Goal: Information Seeking & Learning: Learn about a topic

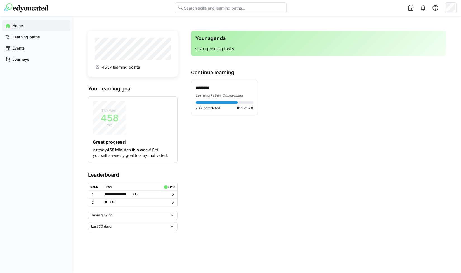
click at [125, 227] on div "Last 30 days" at bounding box center [130, 226] width 79 height 4
click at [129, 214] on div "All time" at bounding box center [132, 213] width 83 height 4
click at [126, 214] on div "Team ranking" at bounding box center [130, 215] width 79 height 4
click at [120, 233] on div "Individual ranking" at bounding box center [132, 234] width 83 height 4
click at [226, 104] on div "73% completed 1h 15m left" at bounding box center [225, 105] width 58 height 9
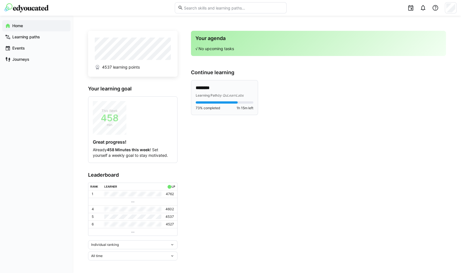
click at [222, 100] on app-root "Home Learning paths Events Journeys 4537 learning points Your learning goal Thi…" at bounding box center [230, 136] width 461 height 273
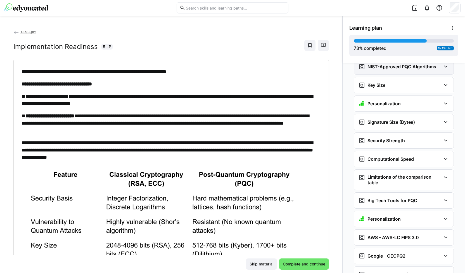
scroll to position [1224, 0]
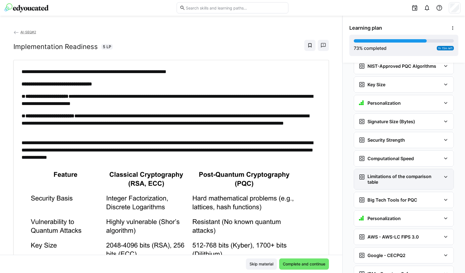
click at [385, 173] on h3 "Limitations of the comparison table" at bounding box center [405, 178] width 74 height 11
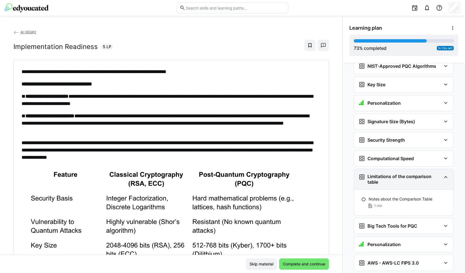
click at [385, 173] on h3 "Limitations of the comparison table" at bounding box center [405, 178] width 74 height 11
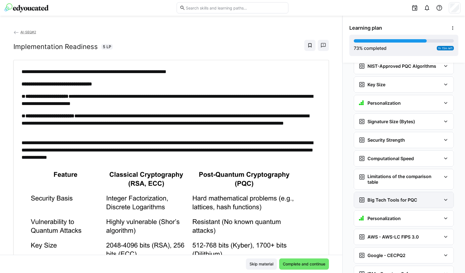
click at [379, 196] on div "Big Tech Tools for PQC" at bounding box center [388, 199] width 59 height 7
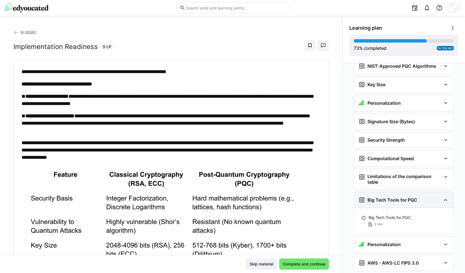
click at [379, 196] on div "Big Tech Tools for PQC" at bounding box center [388, 199] width 59 height 7
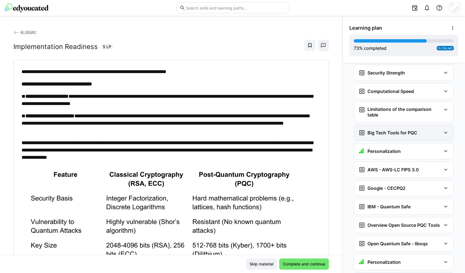
scroll to position [1292, 0]
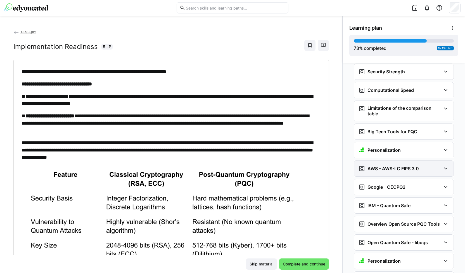
click at [379, 166] on h3 "AWS - AWS-LC FIPS 3.0" at bounding box center [393, 169] width 51 height 6
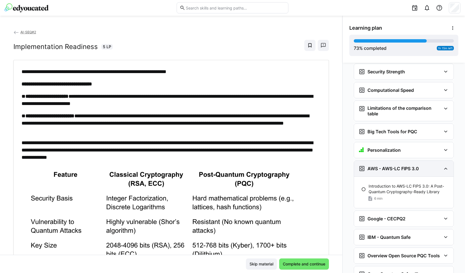
click at [379, 166] on h3 "AWS - AWS-LC FIPS 3.0" at bounding box center [393, 169] width 51 height 6
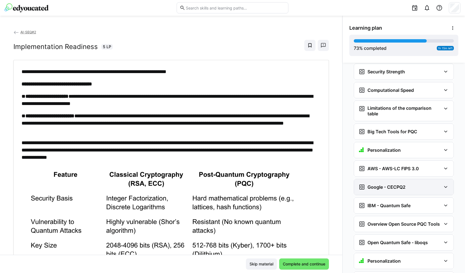
click at [379, 179] on div "Google - CECPQ2" at bounding box center [404, 187] width 100 height 16
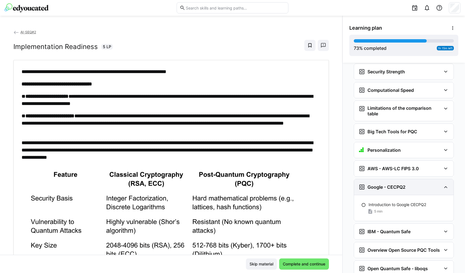
click at [379, 179] on div "Google - CECPQ2" at bounding box center [404, 187] width 100 height 16
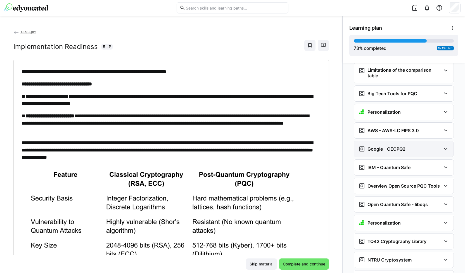
scroll to position [1337, 0]
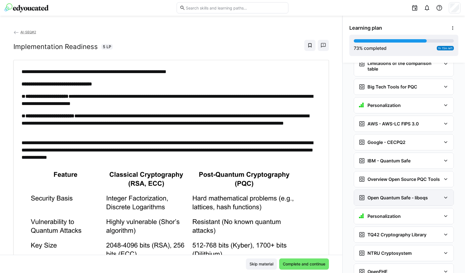
click at [379, 190] on div "Open Quantum Safe - liboqs" at bounding box center [404, 198] width 100 height 16
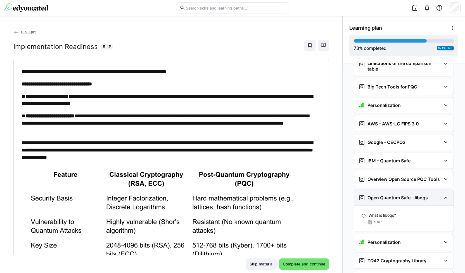
click at [379, 190] on div "Open Quantum Safe - liboqs" at bounding box center [404, 198] width 100 height 16
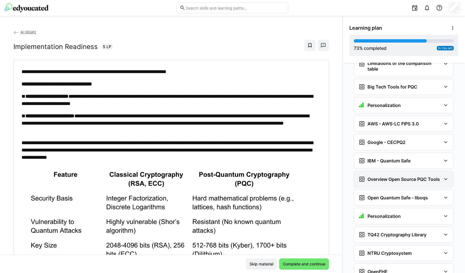
click at [383, 176] on h3 "Overview Open Source PQC Tools" at bounding box center [404, 179] width 72 height 6
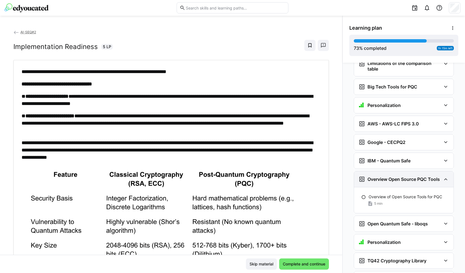
click at [383, 176] on h3 "Overview Open Source PQC Tools" at bounding box center [404, 179] width 72 height 6
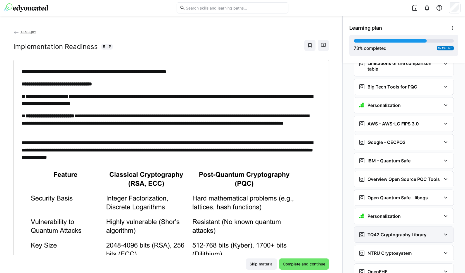
click at [371, 226] on div "TQ42 Cryptography Library" at bounding box center [404, 234] width 100 height 16
click at [377, 250] on h3 "NTRU Cryptosystem" at bounding box center [390, 253] width 44 height 6
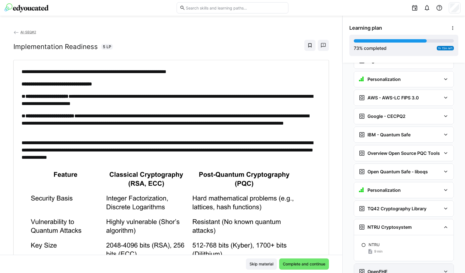
click at [380, 268] on h3 "OpenFHE" at bounding box center [378, 271] width 20 height 6
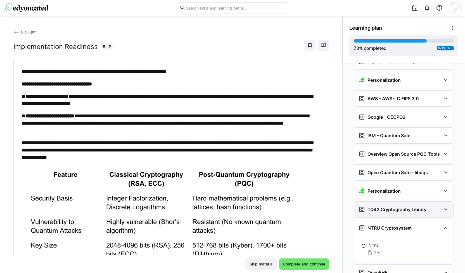
click at [382, 206] on h3 "TQ42 Cryptography Library" at bounding box center [397, 209] width 59 height 6
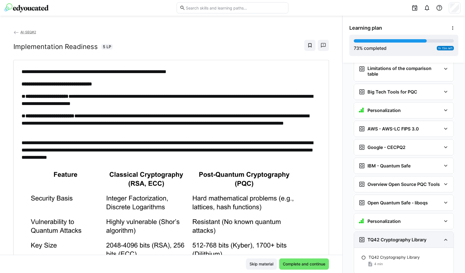
scroll to position [1331, 0]
click at [382, 200] on div "Open Quantum Safe - liboqs" at bounding box center [393, 203] width 69 height 7
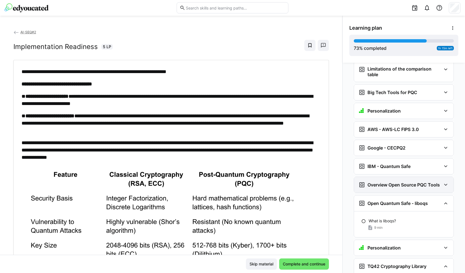
click at [379, 182] on h3 "Overview Open Source PQC Tools" at bounding box center [404, 185] width 72 height 6
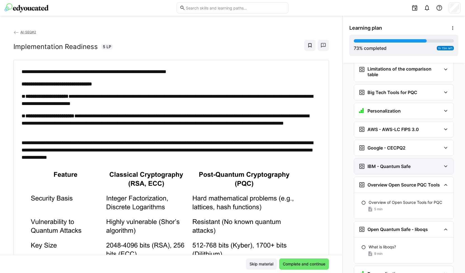
click at [378, 163] on h3 "IBM - Quantum Safe" at bounding box center [389, 166] width 43 height 6
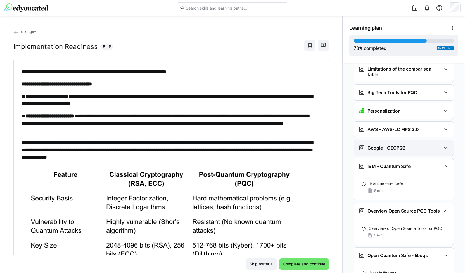
click at [377, 145] on h3 "Google - CECPQ2" at bounding box center [387, 148] width 38 height 6
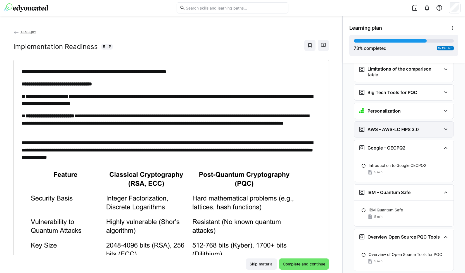
click at [378, 121] on div "AWS - AWS-LC FIPS 3.0" at bounding box center [404, 129] width 100 height 16
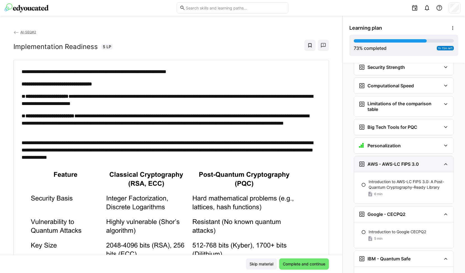
scroll to position [1296, 0]
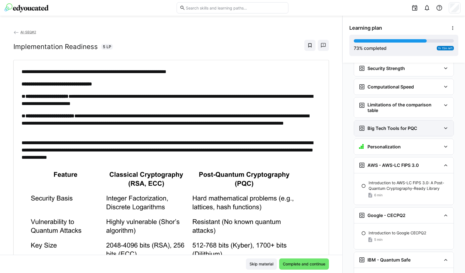
click at [380, 125] on h3 "Big Tech Tools for PQC" at bounding box center [393, 128] width 50 height 6
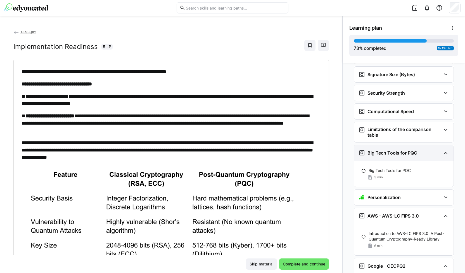
scroll to position [1271, 0]
click at [380, 126] on h3 "Limitations of the comparison table" at bounding box center [405, 131] width 74 height 11
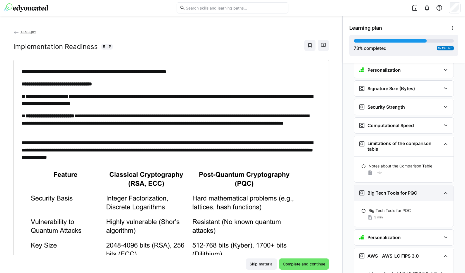
scroll to position [1256, 0]
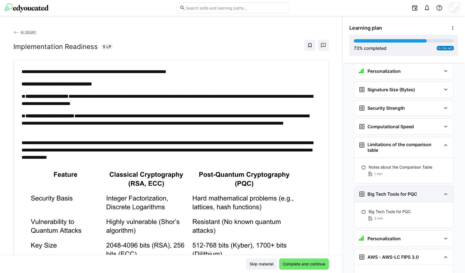
click at [380, 124] on h3 "Computational Speed" at bounding box center [391, 127] width 46 height 6
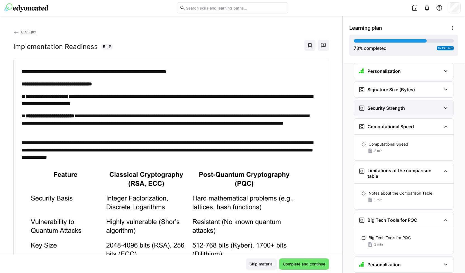
click at [376, 105] on h3 "Security Strength" at bounding box center [386, 108] width 37 height 6
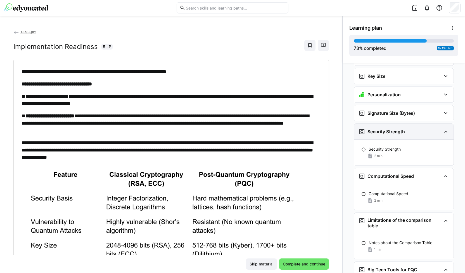
scroll to position [1229, 0]
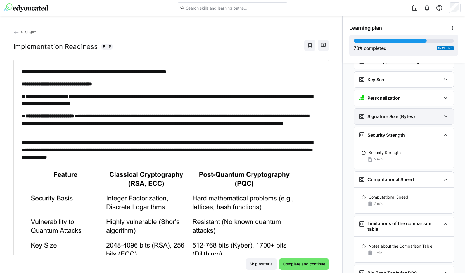
click at [377, 108] on div "Signature Size (Bytes)" at bounding box center [404, 116] width 100 height 16
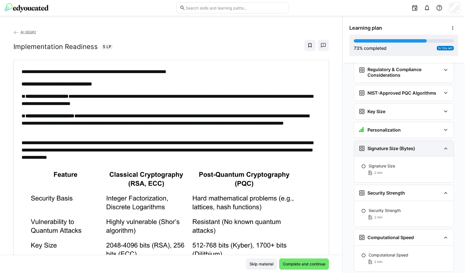
scroll to position [1197, 0]
click at [377, 108] on h3 "Key Size" at bounding box center [377, 111] width 18 height 6
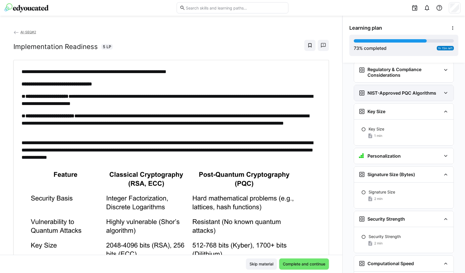
click at [380, 90] on h3 "NIST-Approved PQC Algorithms" at bounding box center [402, 93] width 69 height 6
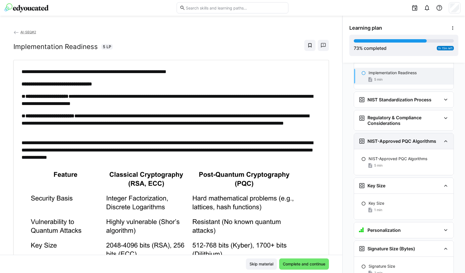
scroll to position [1149, 0]
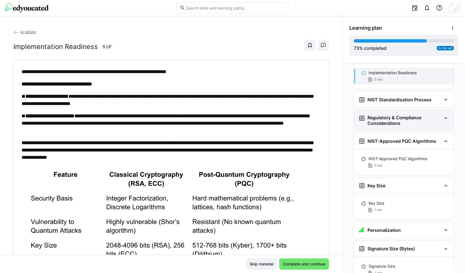
click at [381, 115] on h3 "Regulatory & Compliance Considerations" at bounding box center [405, 120] width 74 height 11
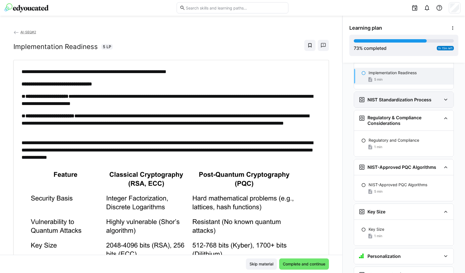
click at [384, 97] on h3 "NIST Standardization Process" at bounding box center [400, 100] width 64 height 6
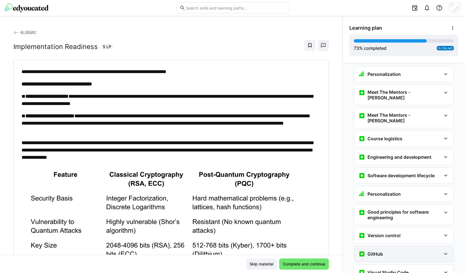
scroll to position [0, 0]
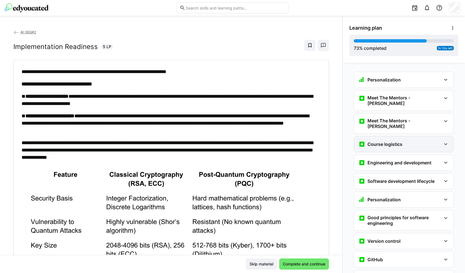
click at [385, 136] on div "Course logistics" at bounding box center [404, 144] width 100 height 16
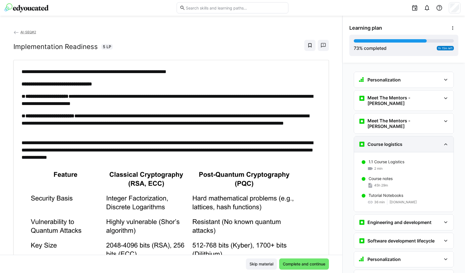
click at [385, 136] on div "Course logistics" at bounding box center [404, 144] width 100 height 16
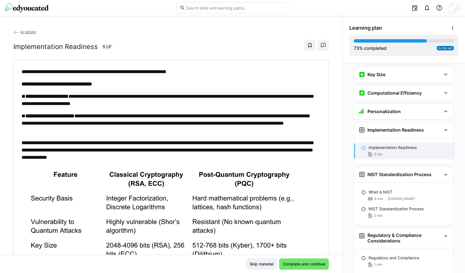
scroll to position [1074, 0]
click at [384, 189] on p "What is NIST" at bounding box center [381, 192] width 24 height 6
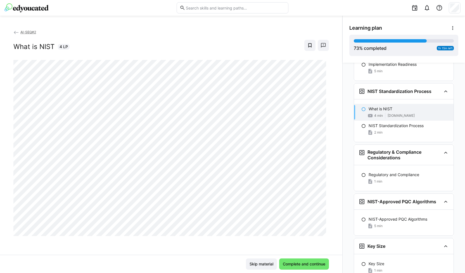
scroll to position [1158, 0]
click at [383, 129] on div "2 min" at bounding box center [409, 132] width 81 height 6
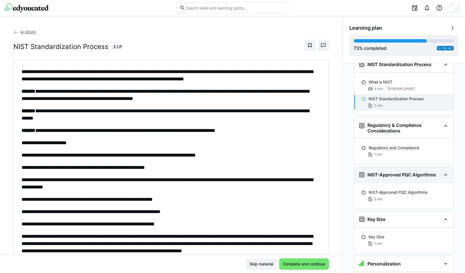
scroll to position [1191, 0]
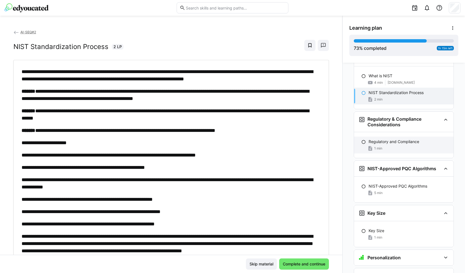
click at [388, 145] on div "1 min" at bounding box center [409, 148] width 81 height 6
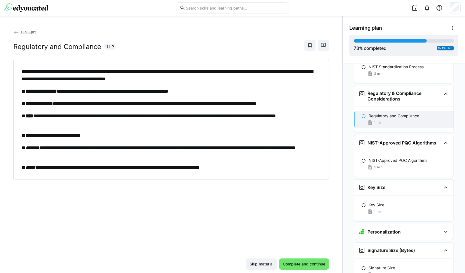
scroll to position [1219, 0]
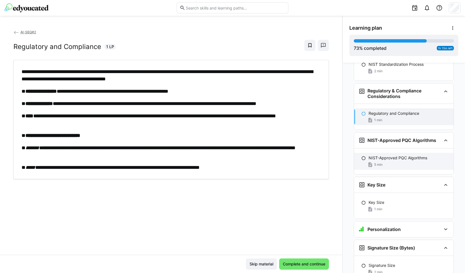
click at [386, 162] on div "5 min" at bounding box center [409, 165] width 81 height 6
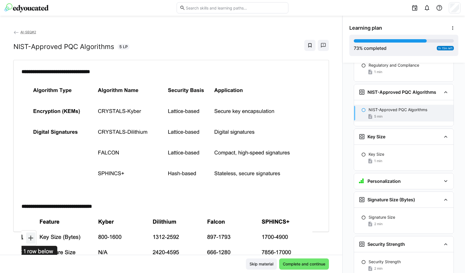
scroll to position [1268, 0]
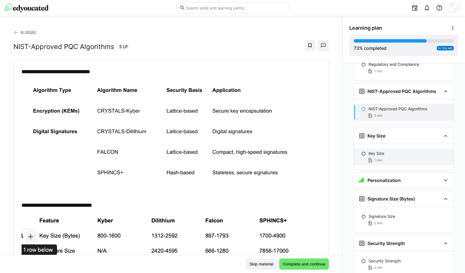
click at [388, 157] on div "1 min" at bounding box center [409, 160] width 81 height 6
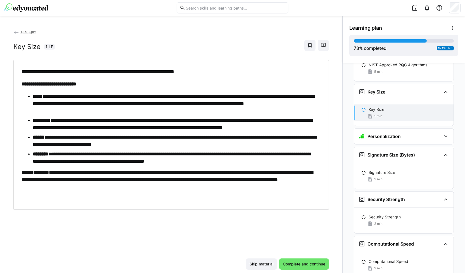
scroll to position [1312, 0]
click at [390, 176] on div "2 min" at bounding box center [409, 179] width 81 height 6
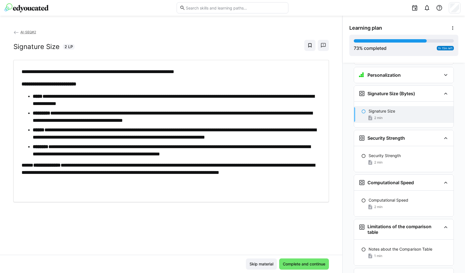
scroll to position [1374, 0]
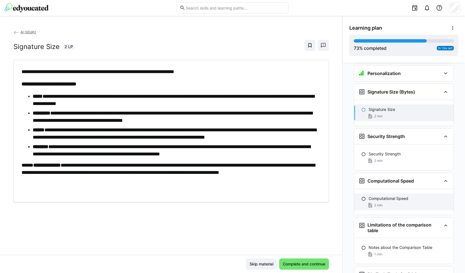
click at [391, 195] on p "Computational Speed" at bounding box center [389, 198] width 40 height 6
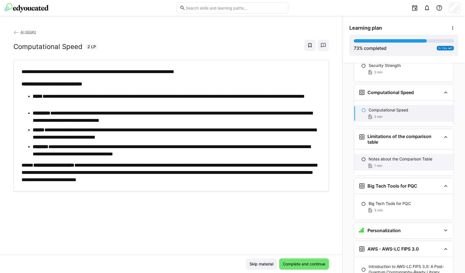
click at [390, 156] on p "Notes about the Comparison Table" at bounding box center [401, 159] width 64 height 6
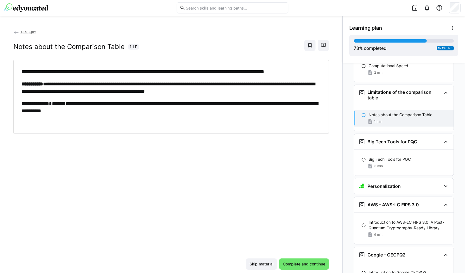
scroll to position [1507, 0]
click at [390, 154] on div "Big Tech Tools for PQC 3 min" at bounding box center [404, 162] width 100 height 17
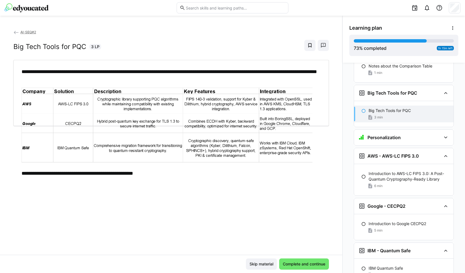
scroll to position [1556, 0]
click at [389, 170] on p "Introduction to AWS-LC FIPS 3.0: A Post-Quantum Cryptography-Ready Library" at bounding box center [409, 175] width 81 height 11
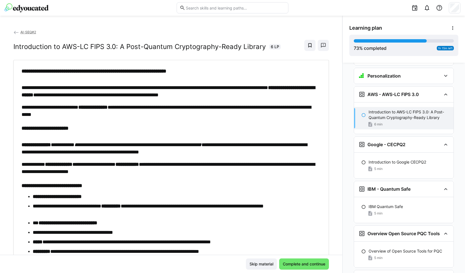
scroll to position [1618, 0]
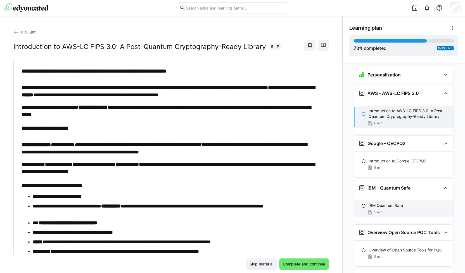
click at [396, 200] on div "IBM Quantum Safe 5 min" at bounding box center [404, 208] width 100 height 17
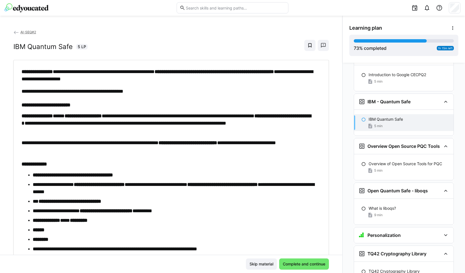
scroll to position [1713, 0]
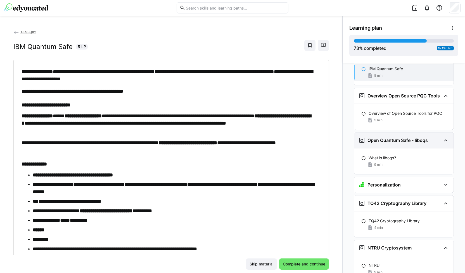
click at [398, 182] on h3 "Personalization" at bounding box center [384, 185] width 33 height 6
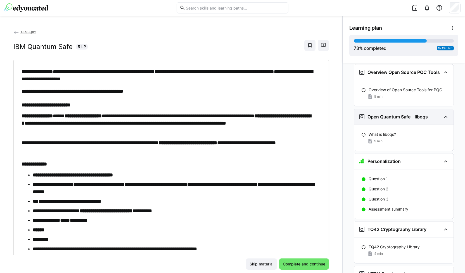
scroll to position [1778, 0]
